Goal: Navigation & Orientation: Understand site structure

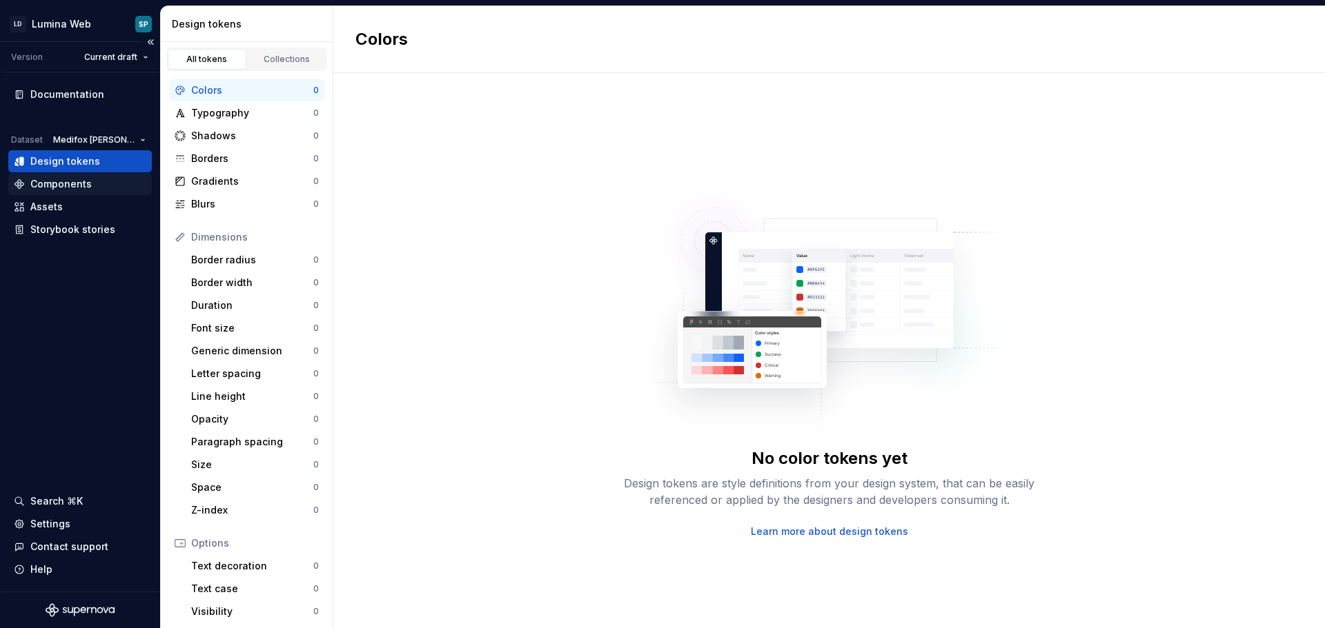
click at [101, 184] on div "Components" at bounding box center [80, 184] width 132 height 14
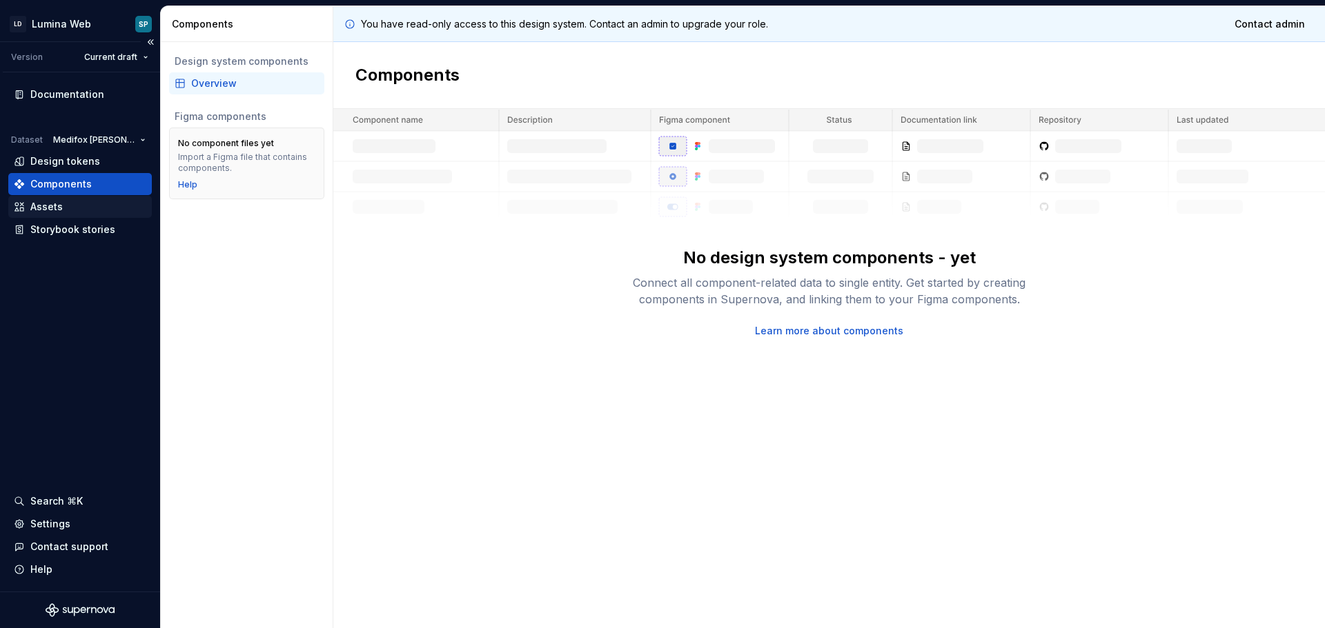
click at [43, 215] on div "Assets" at bounding box center [79, 207] width 143 height 22
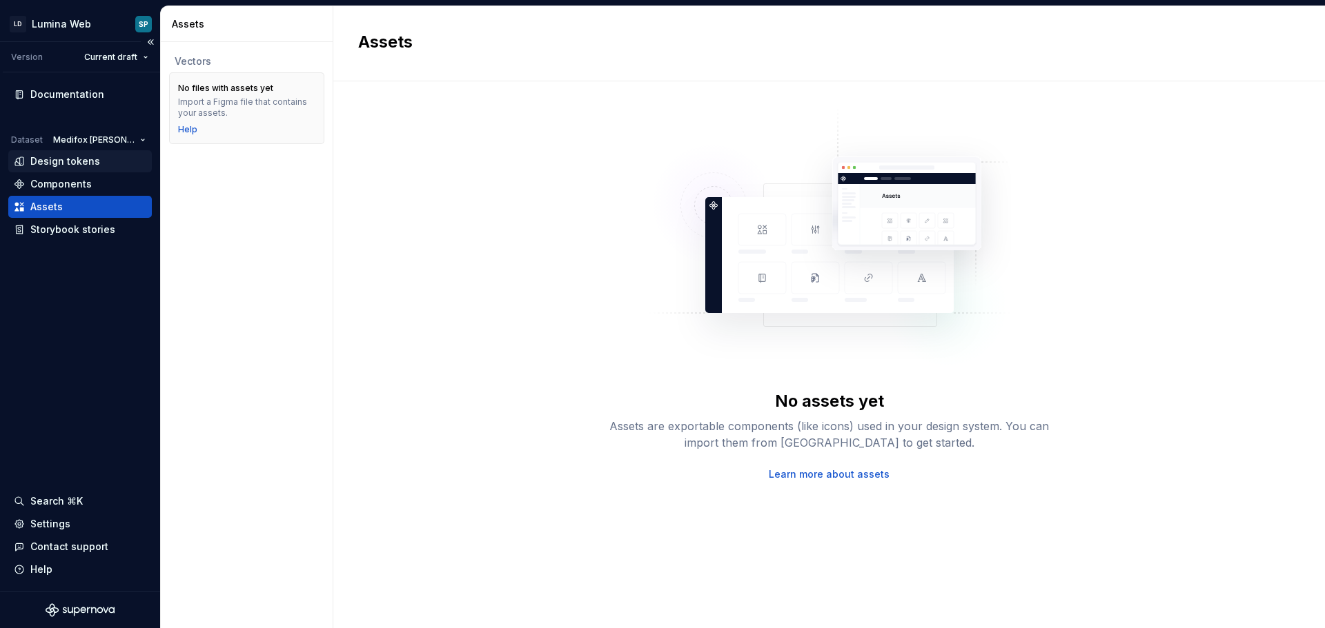
click at [65, 166] on div "Design tokens" at bounding box center [65, 162] width 70 height 14
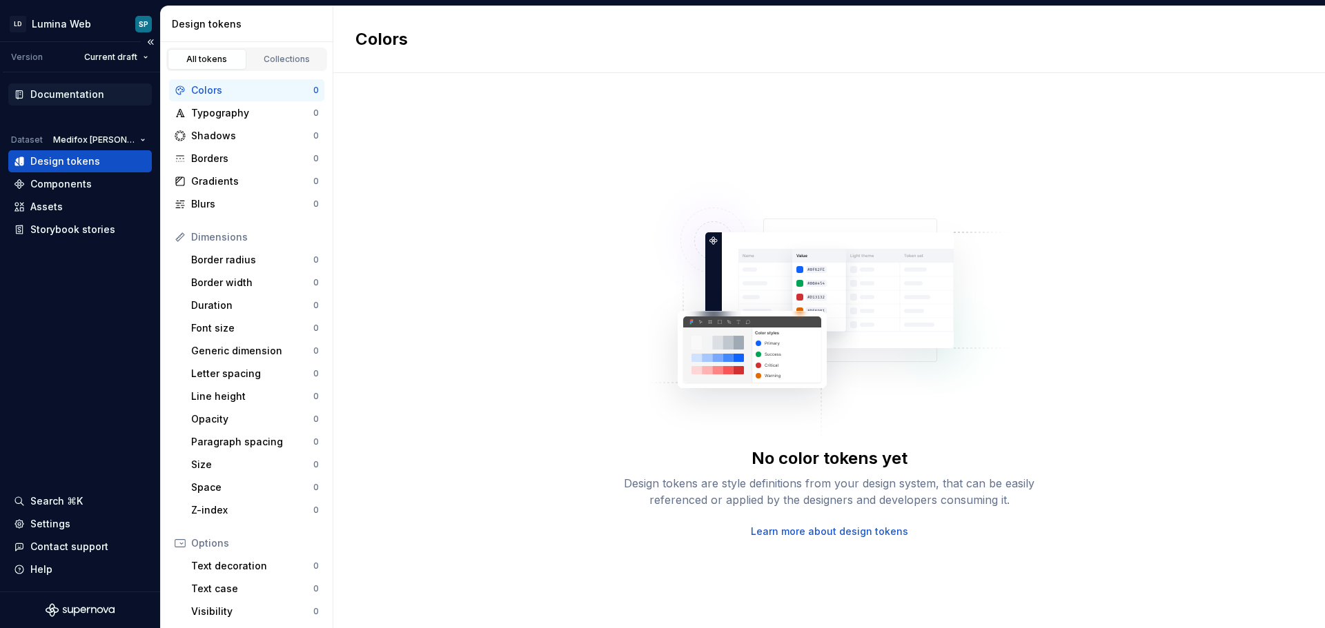
click at [96, 90] on div "Documentation" at bounding box center [67, 95] width 74 height 14
